Goal: Understand process/instructions

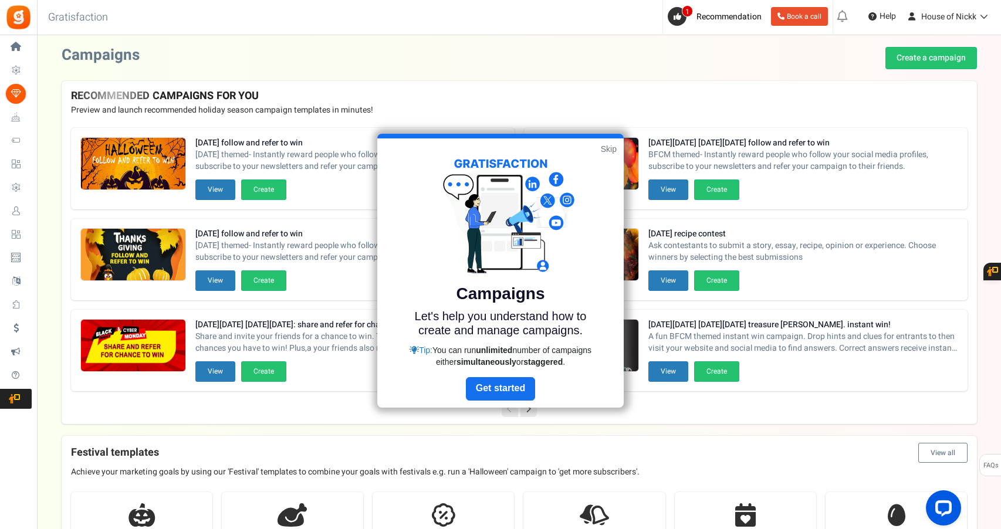
scroll to position [2, 0]
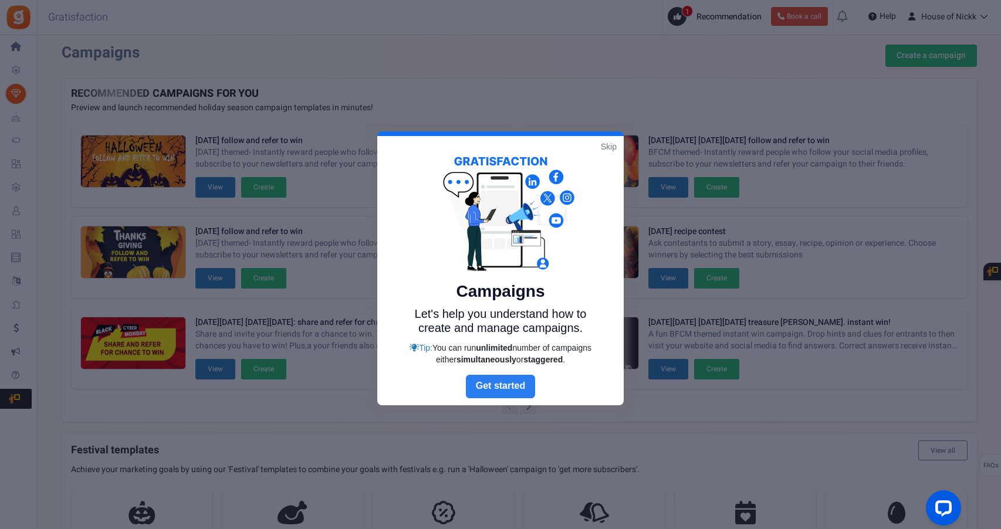
click at [498, 380] on link "Next" at bounding box center [500, 386] width 69 height 23
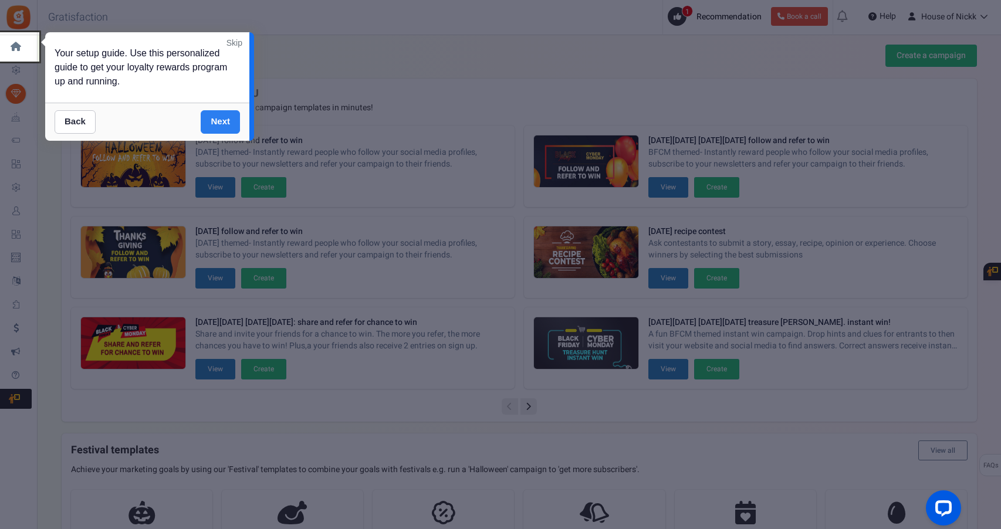
click at [233, 118] on link "Next" at bounding box center [220, 121] width 39 height 23
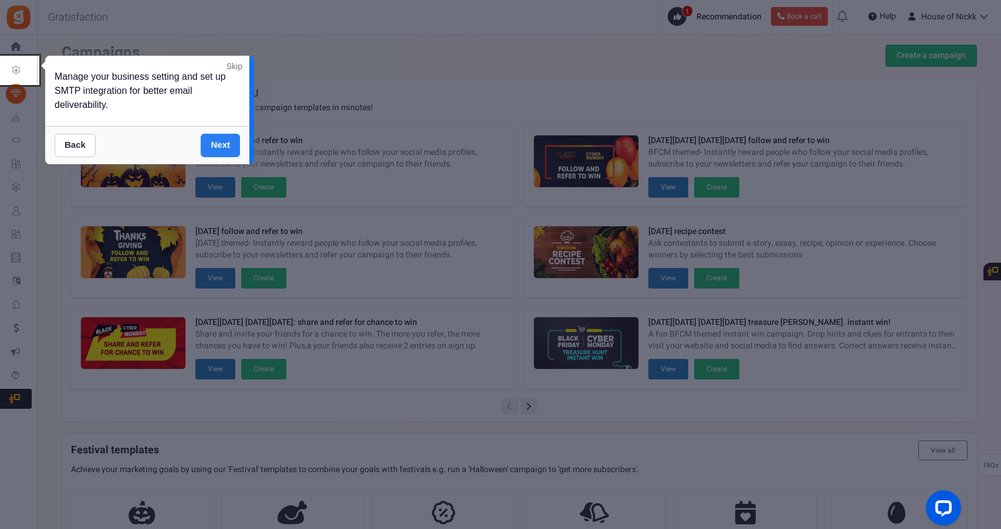
click at [227, 144] on link "Next" at bounding box center [220, 145] width 39 height 23
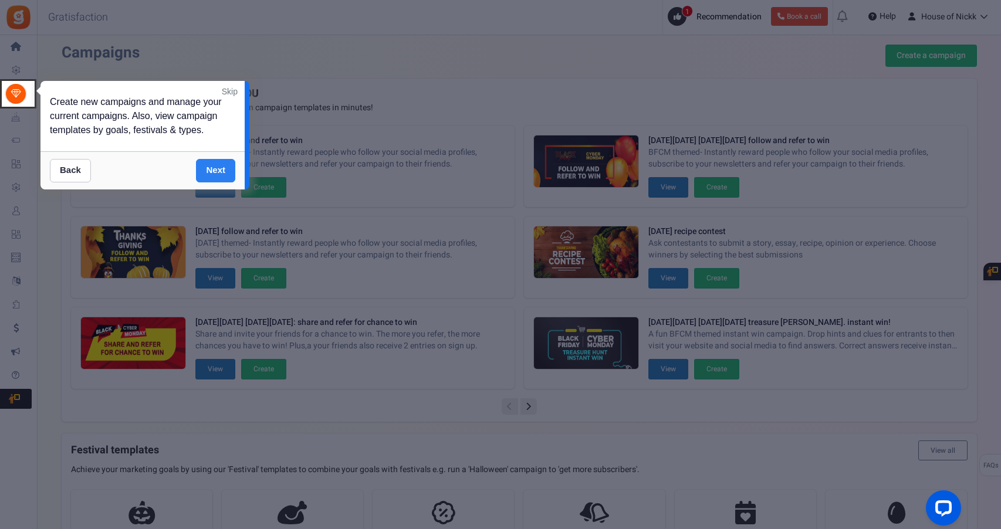
click at [220, 168] on link "Next" at bounding box center [215, 170] width 39 height 23
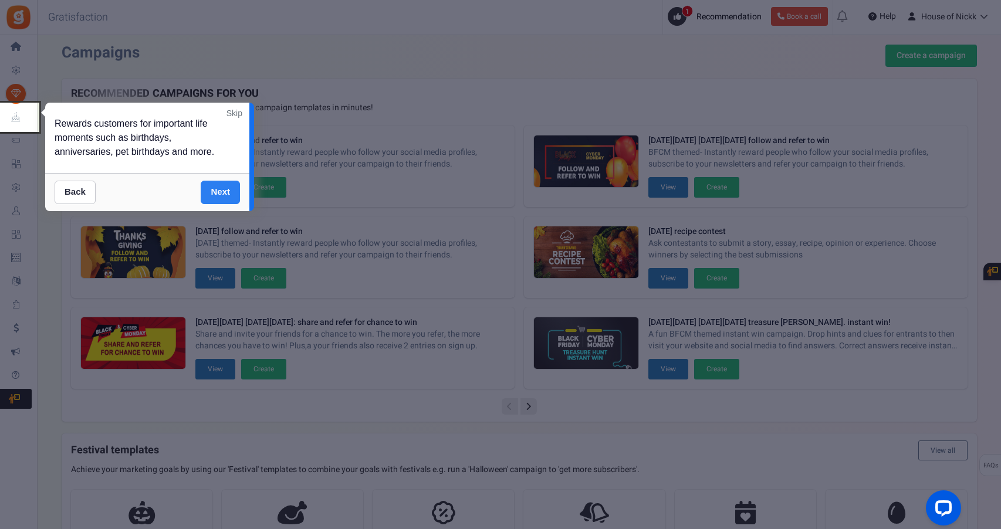
click at [221, 195] on link "Next" at bounding box center [220, 192] width 39 height 23
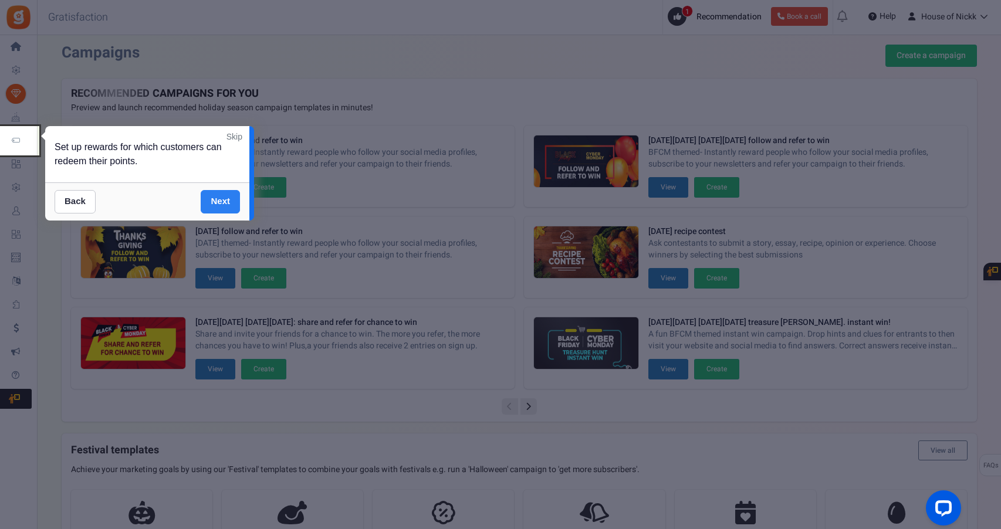
click at [223, 209] on link "Next" at bounding box center [220, 201] width 39 height 23
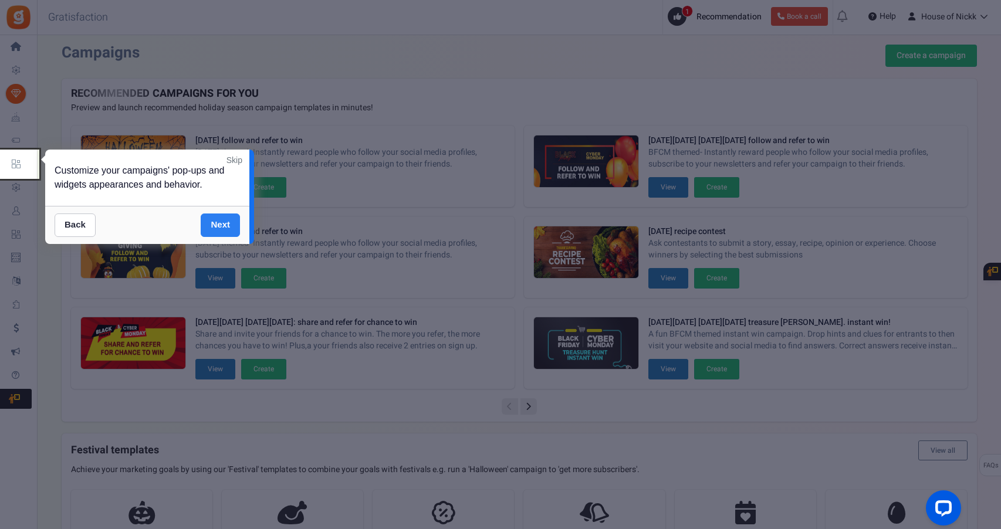
click at [221, 221] on link "Next" at bounding box center [220, 225] width 39 height 23
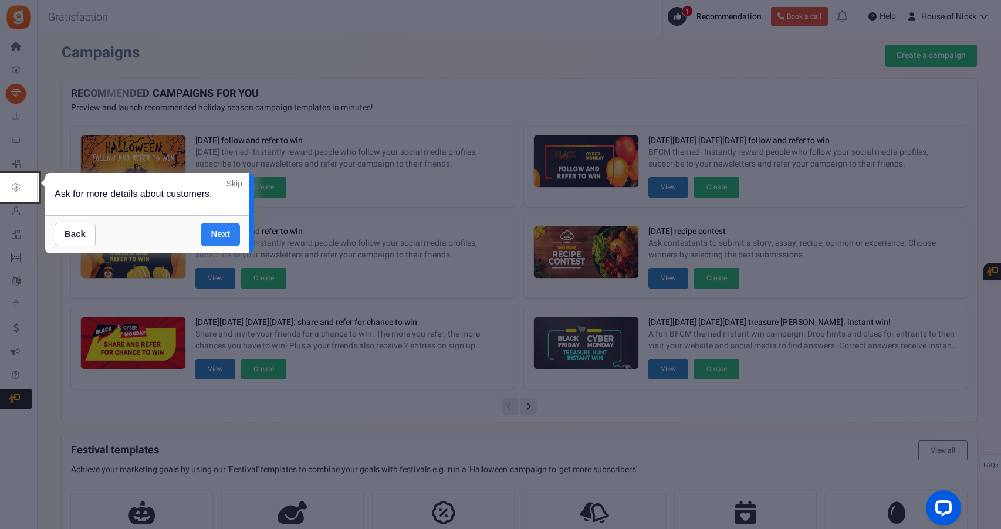
click at [221, 233] on link "Next" at bounding box center [220, 234] width 39 height 23
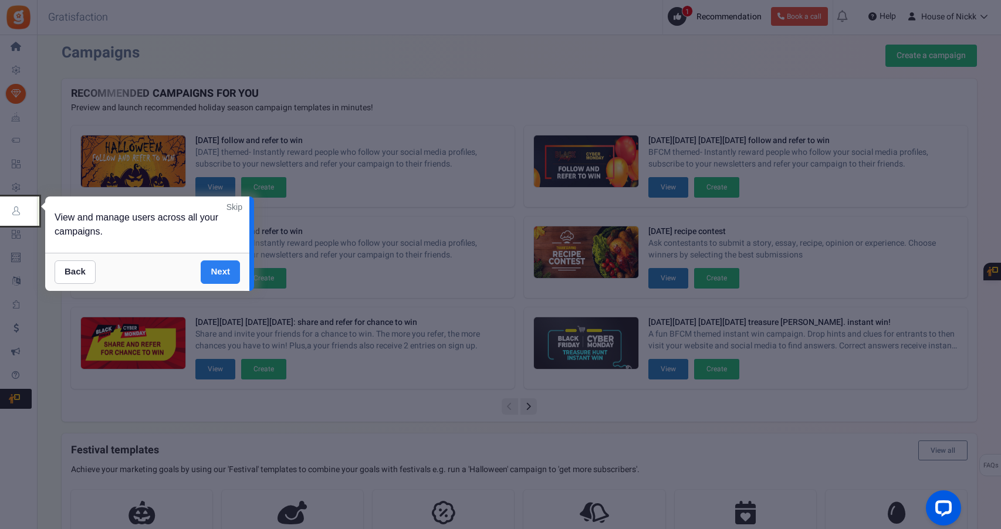
click at [224, 271] on link "Next" at bounding box center [220, 272] width 39 height 23
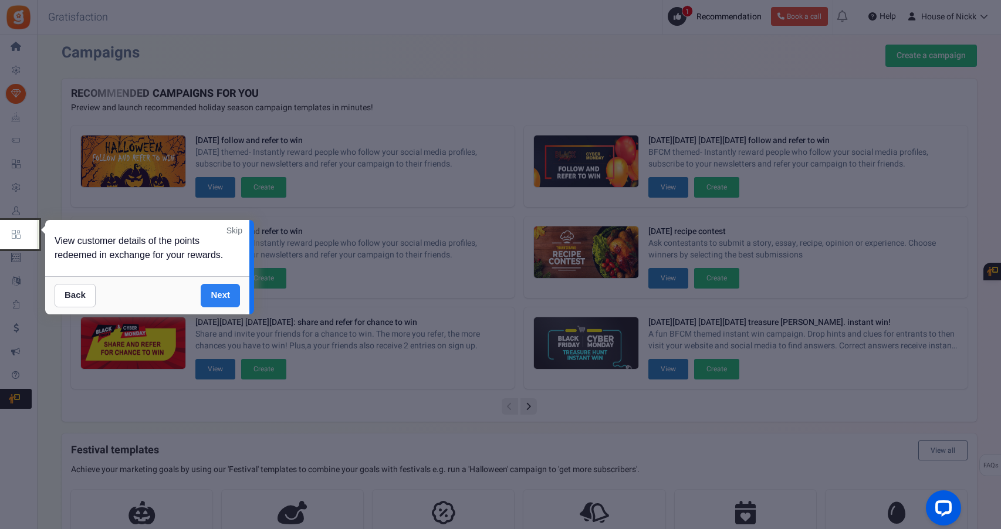
click at [222, 288] on link "Next" at bounding box center [220, 295] width 39 height 23
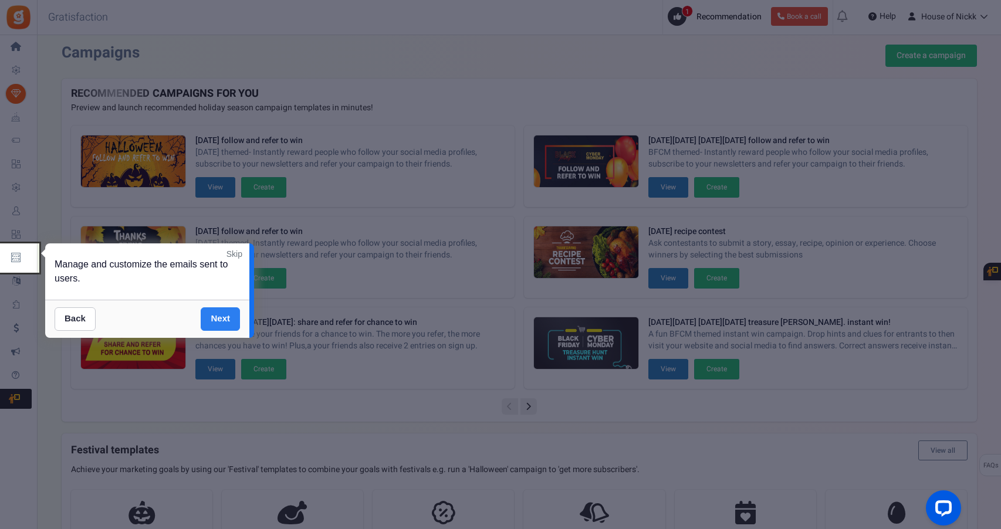
click at [229, 316] on link "Next" at bounding box center [220, 319] width 39 height 23
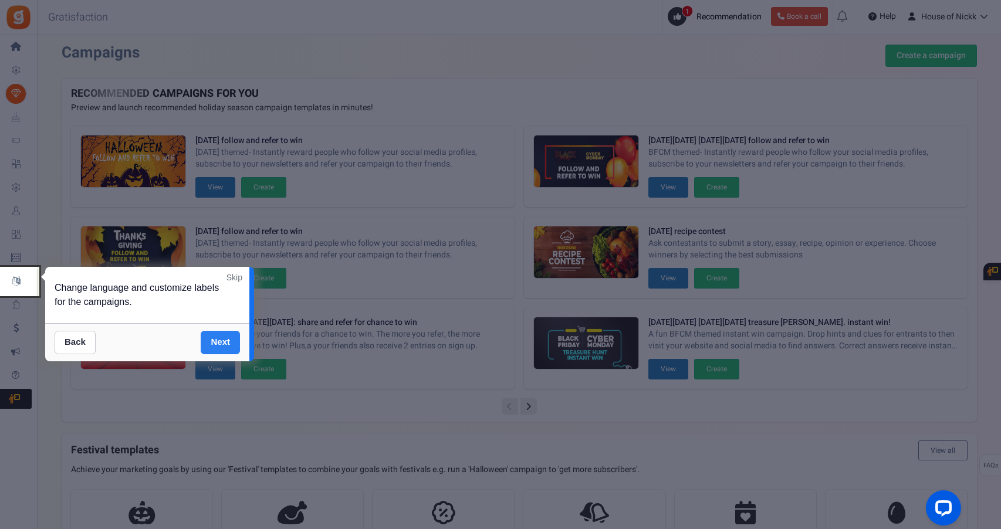
click at [220, 337] on link "Next" at bounding box center [220, 342] width 39 height 23
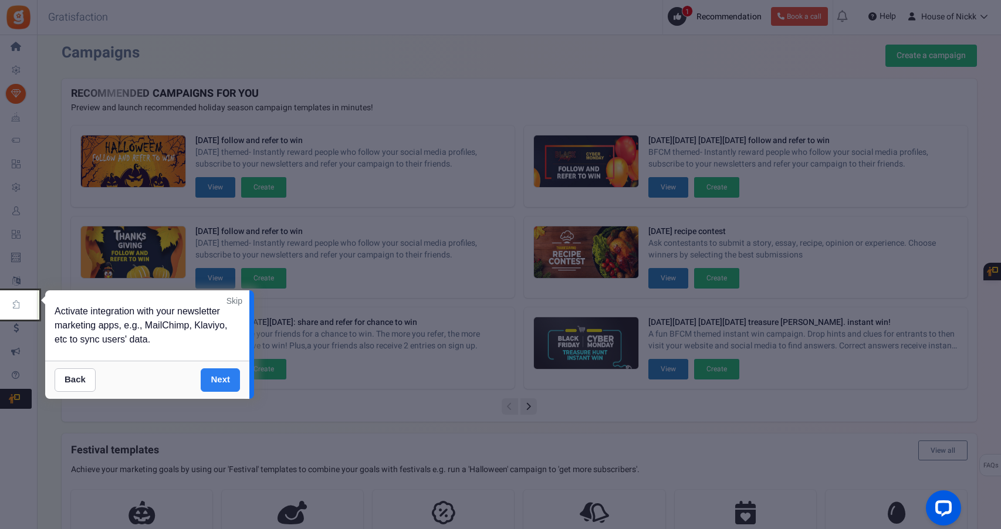
click at [220, 379] on link "Next" at bounding box center [220, 380] width 39 height 23
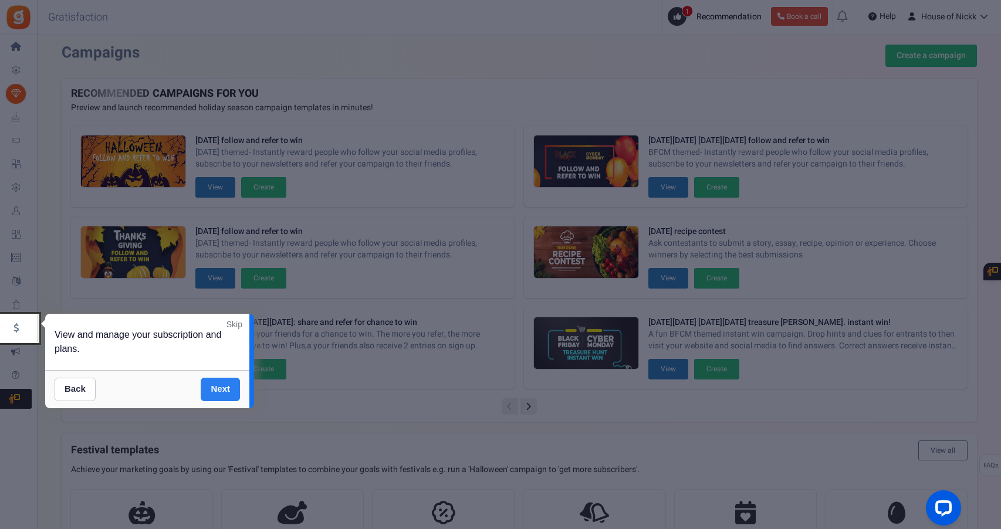
click at [220, 394] on link "Next" at bounding box center [220, 389] width 39 height 23
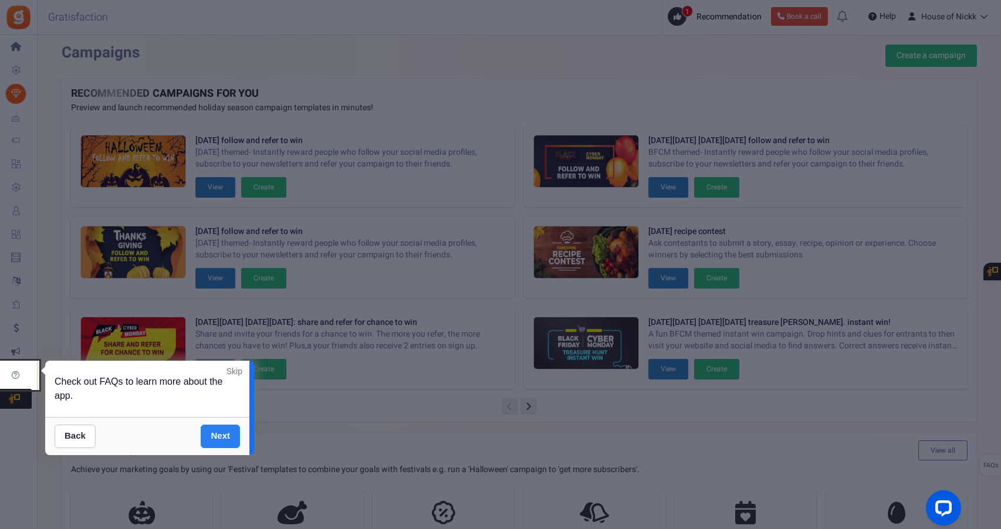
click at [232, 432] on link "Next" at bounding box center [220, 436] width 39 height 23
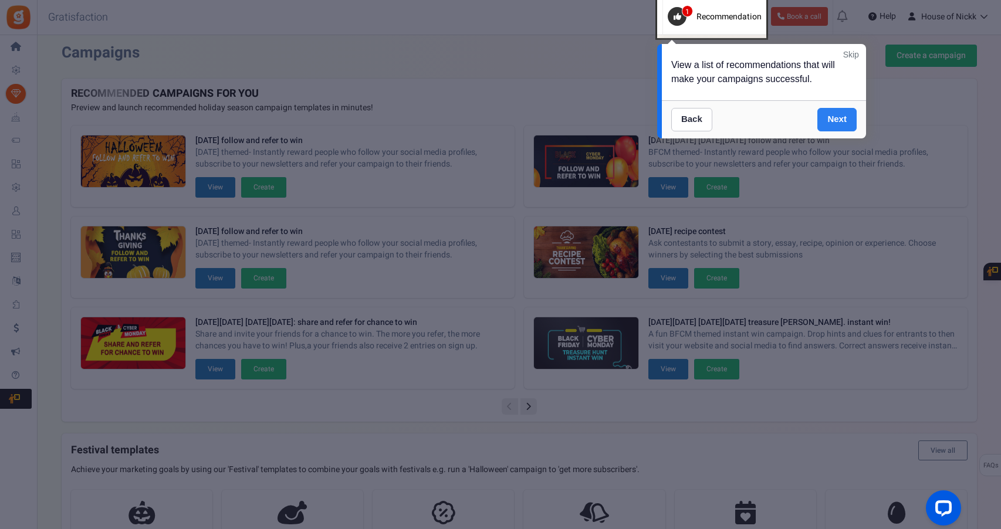
click at [825, 110] on link "Next" at bounding box center [837, 119] width 39 height 23
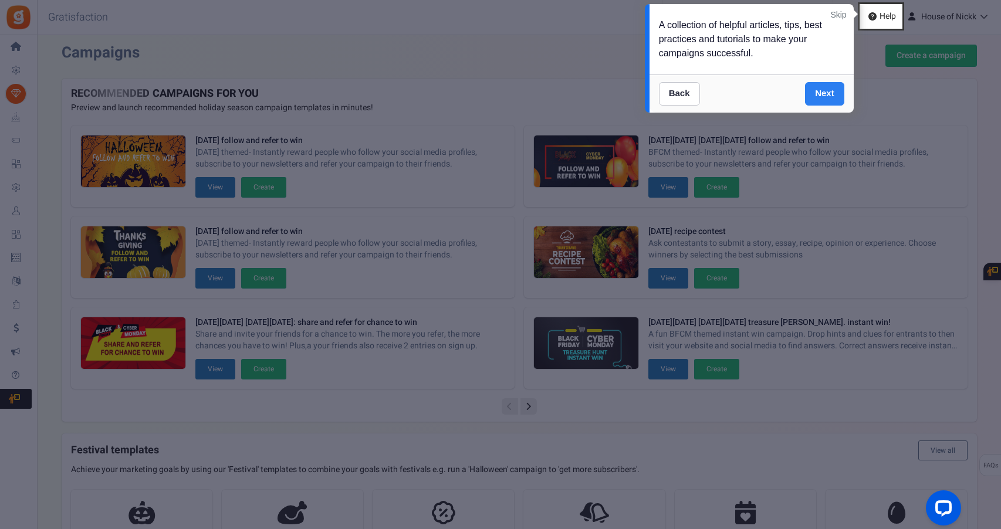
click at [820, 100] on link "Next" at bounding box center [824, 93] width 39 height 23
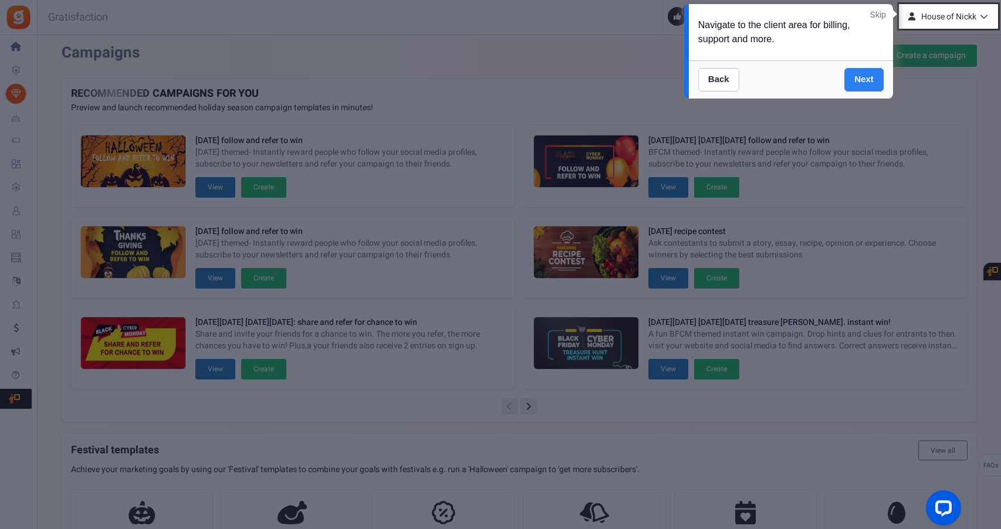
click at [856, 75] on link "Next" at bounding box center [864, 79] width 39 height 23
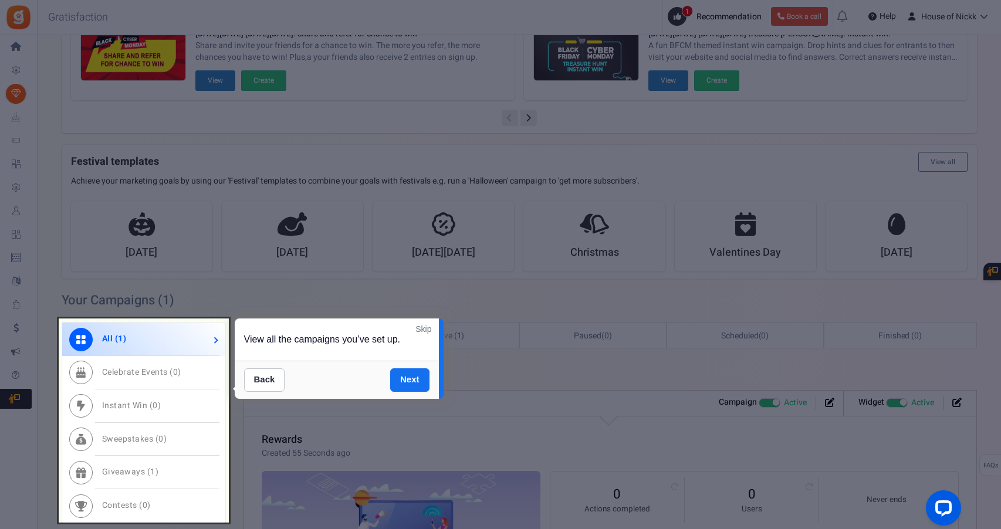
scroll to position [286, 0]
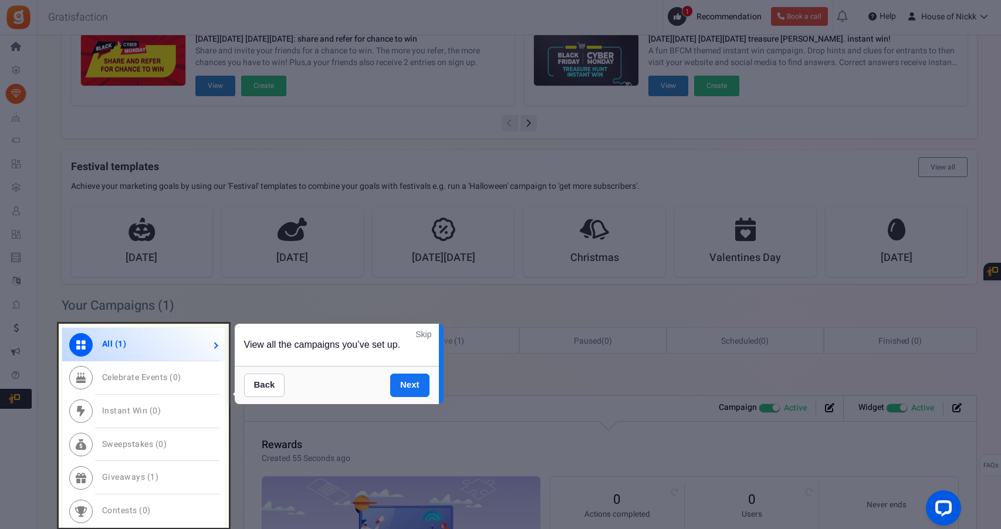
click at [170, 334] on div at bounding box center [144, 426] width 170 height 204
click at [29, 379] on div at bounding box center [500, 264] width 1001 height 529
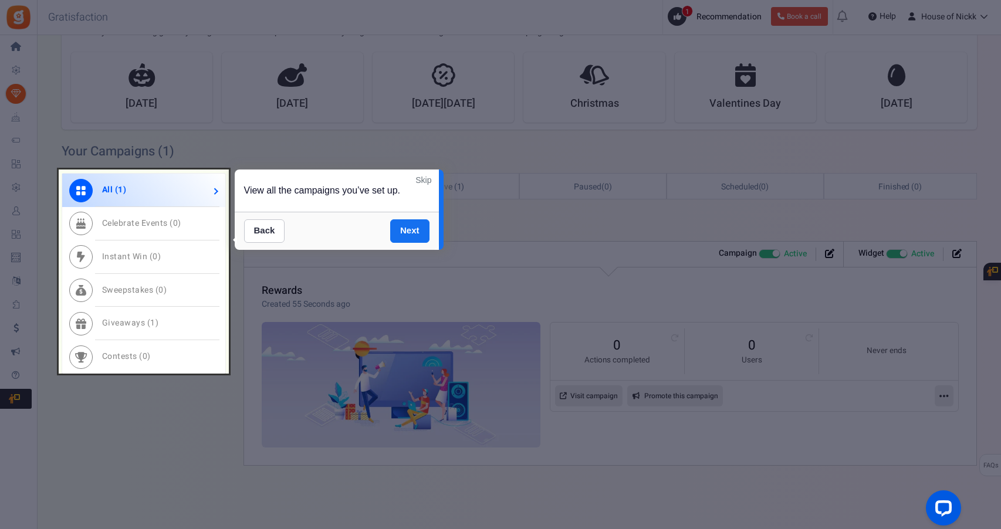
scroll to position [440, 0]
click at [323, 448] on div at bounding box center [500, 264] width 1001 height 529
click at [101, 217] on div at bounding box center [144, 272] width 170 height 204
click at [78, 207] on div at bounding box center [144, 272] width 170 height 204
click at [113, 196] on div at bounding box center [144, 272] width 170 height 204
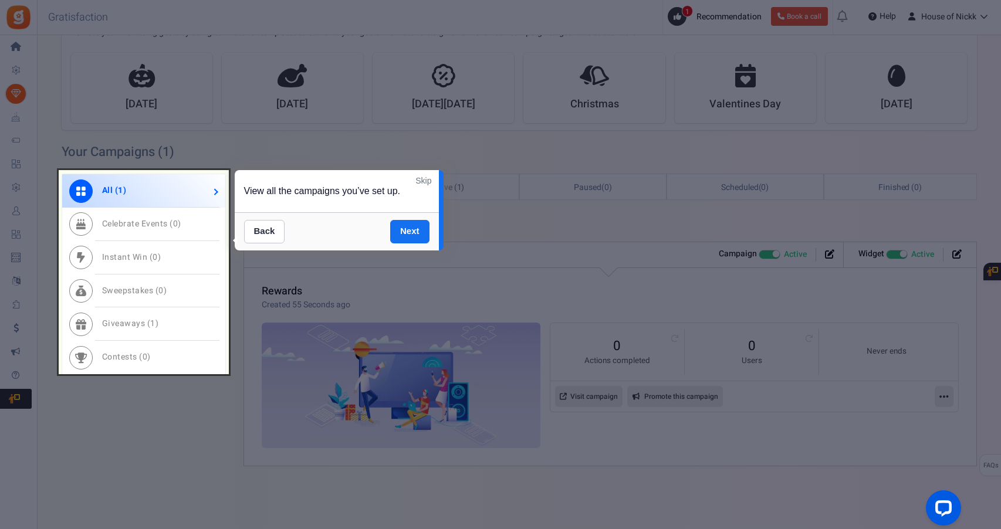
click at [217, 190] on div at bounding box center [144, 272] width 170 height 204
